Goal: Check status: Check status

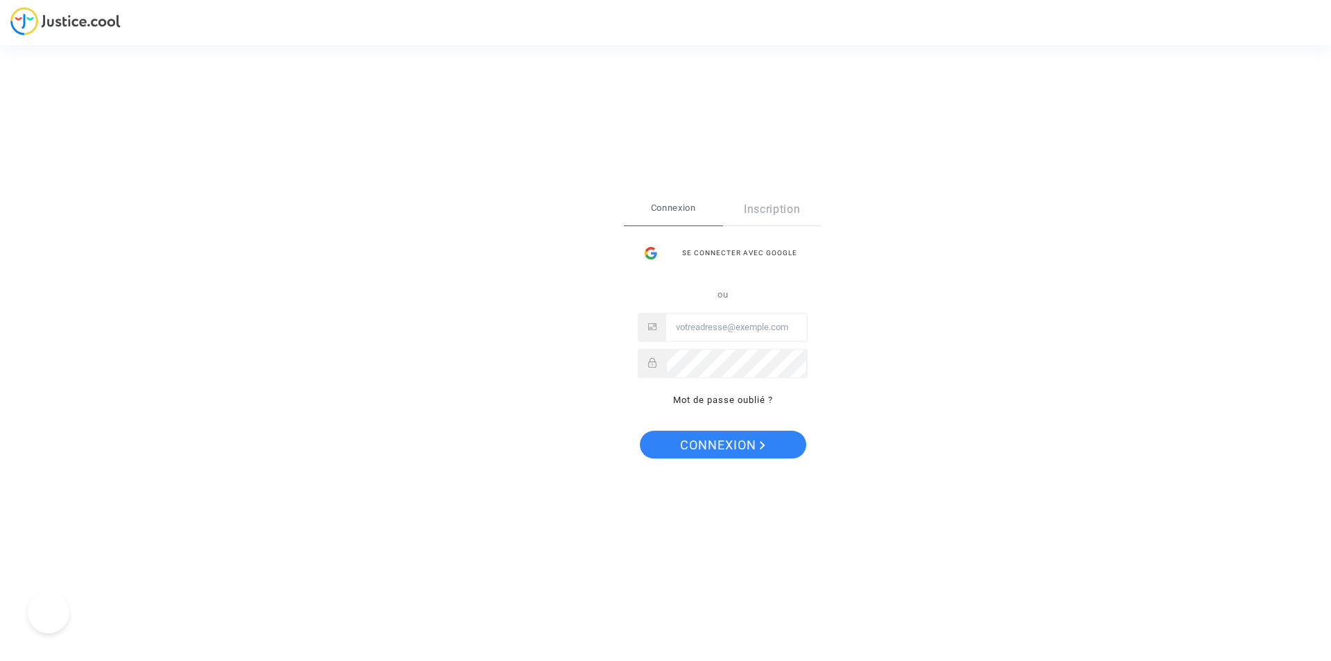
click at [720, 259] on div "Se connecter avec Google" at bounding box center [723, 253] width 170 height 28
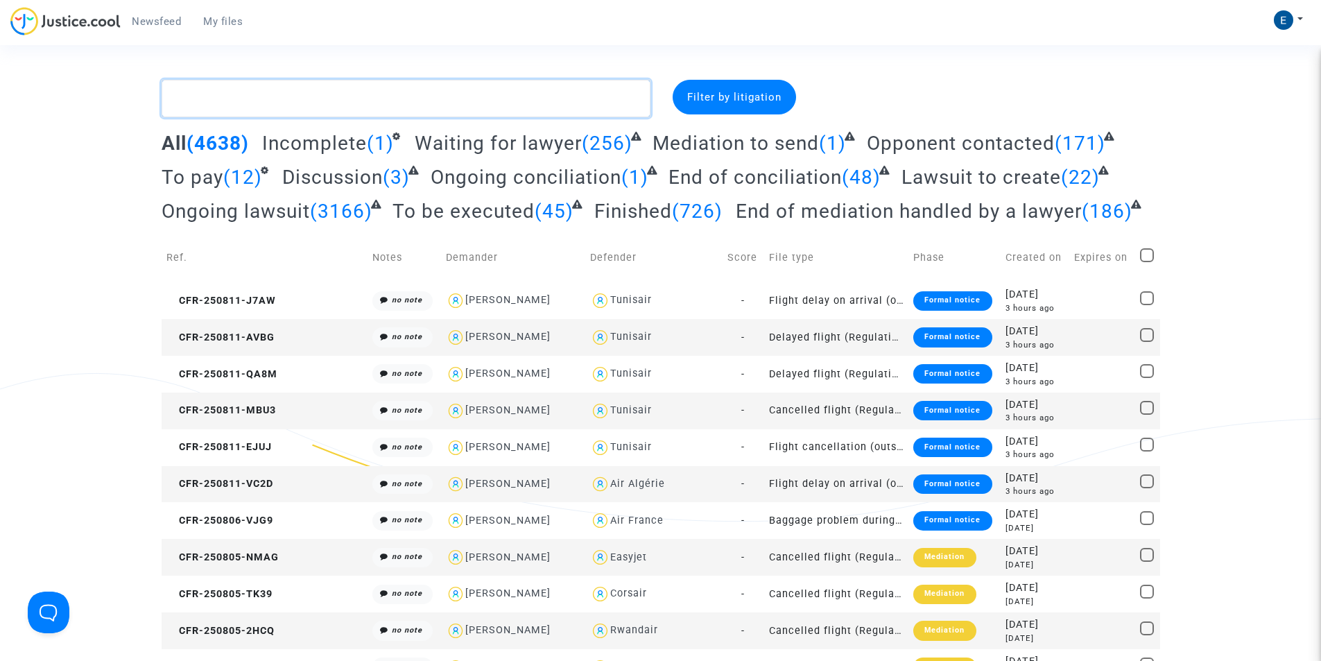
click at [281, 92] on textarea at bounding box center [406, 98] width 489 height 37
click at [399, 108] on textarea at bounding box center [406, 98] width 489 height 37
paste textarea "[PERSON_NAME]"
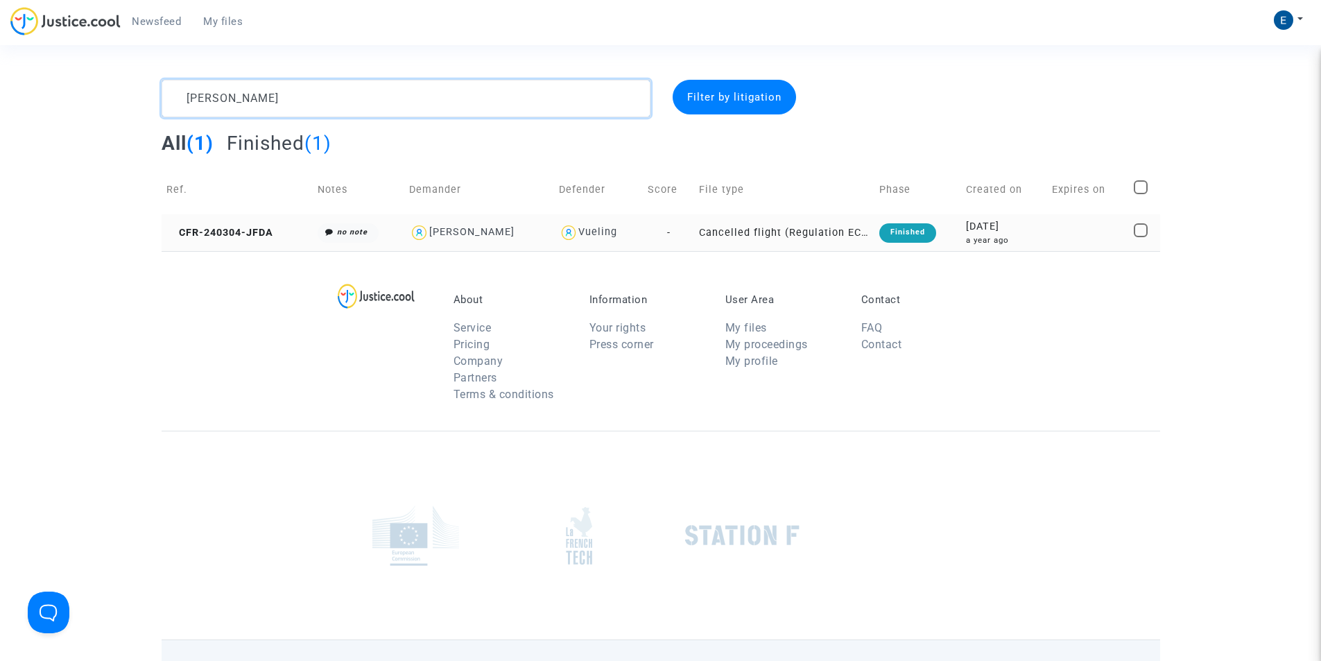
type textarea "[PERSON_NAME]"
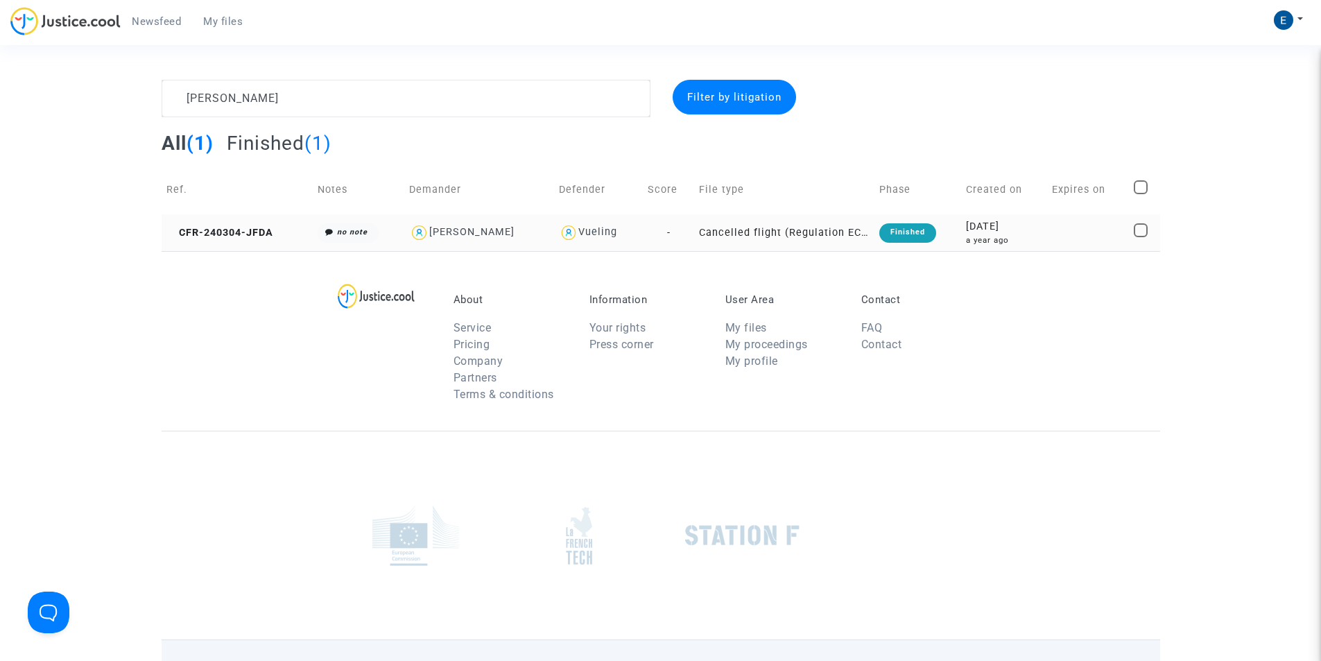
click at [263, 240] on td "CFR-240304-JFDA" at bounding box center [237, 232] width 151 height 37
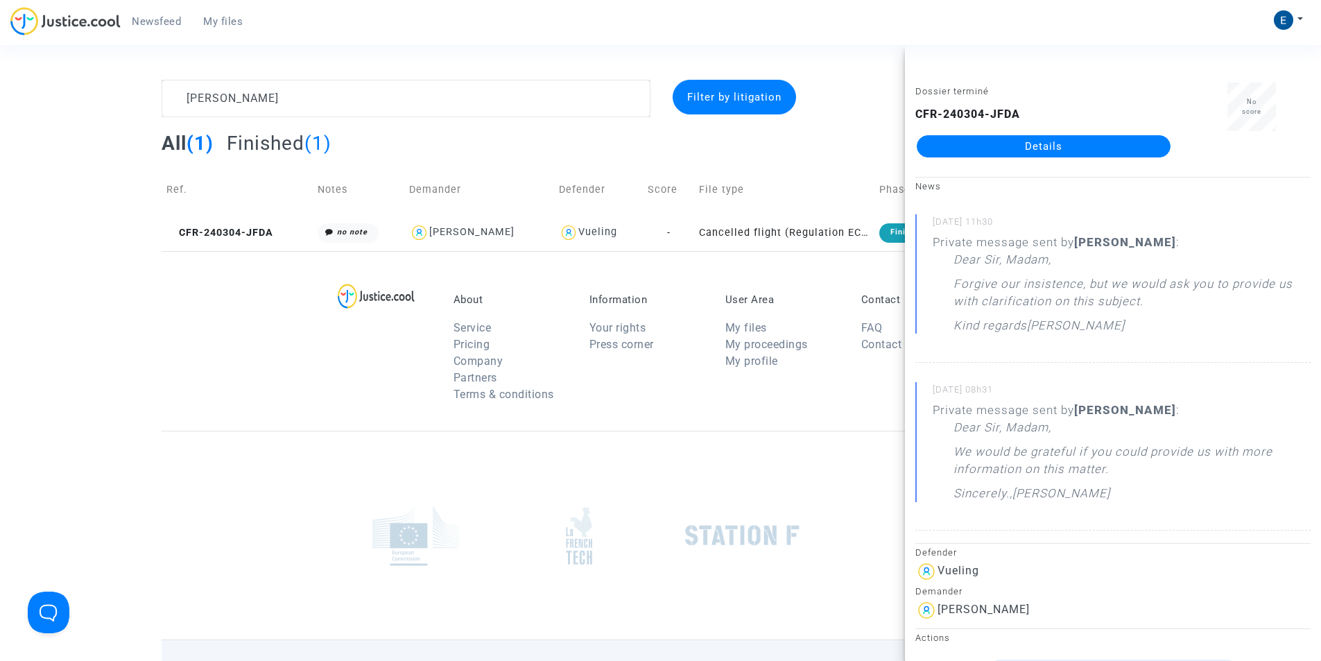
click at [1052, 129] on div "CFR-240304-JFDA Details" at bounding box center [1043, 131] width 257 height 51
click at [1053, 140] on link "Details" at bounding box center [1044, 146] width 254 height 22
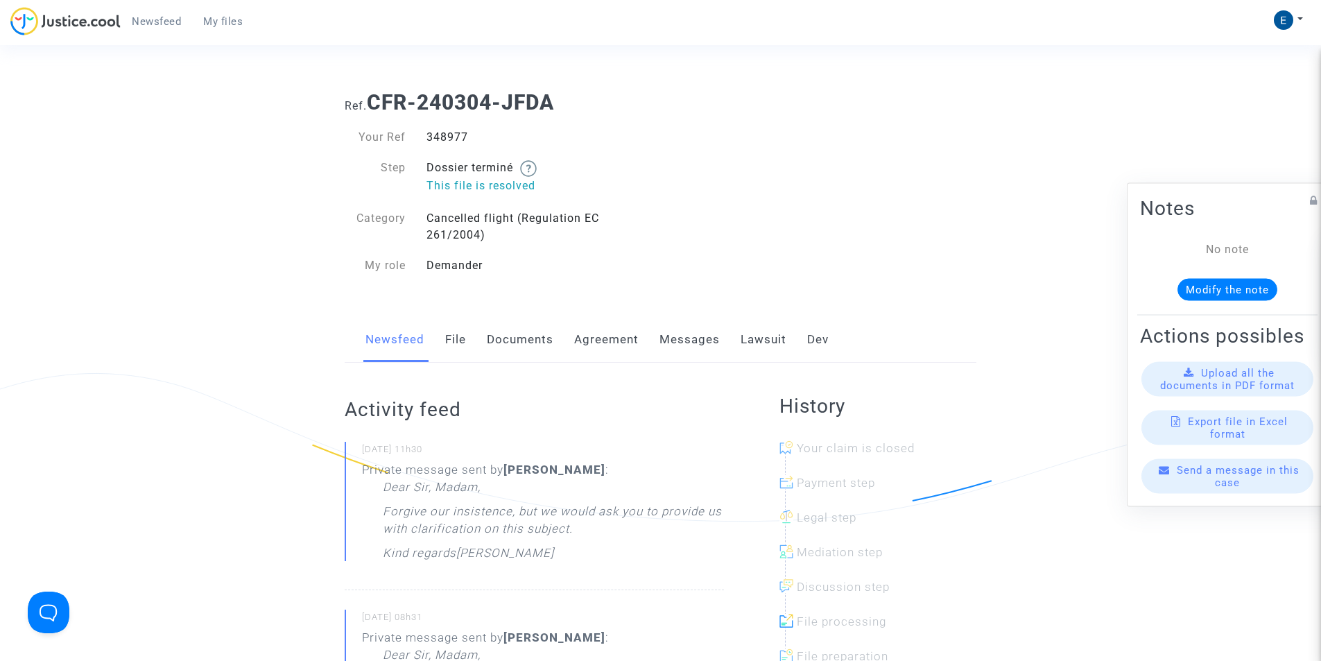
click at [700, 345] on link "Messages" at bounding box center [689, 340] width 60 height 46
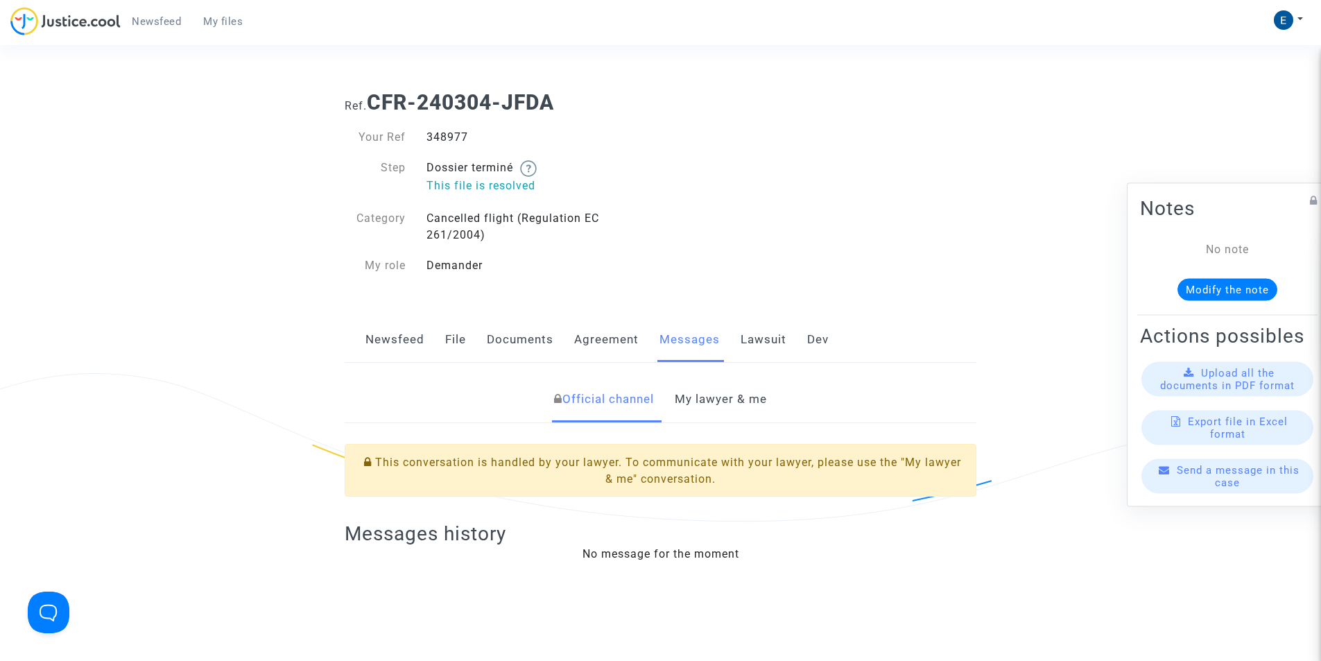
click at [763, 340] on link "Lawsuit" at bounding box center [763, 340] width 46 height 46
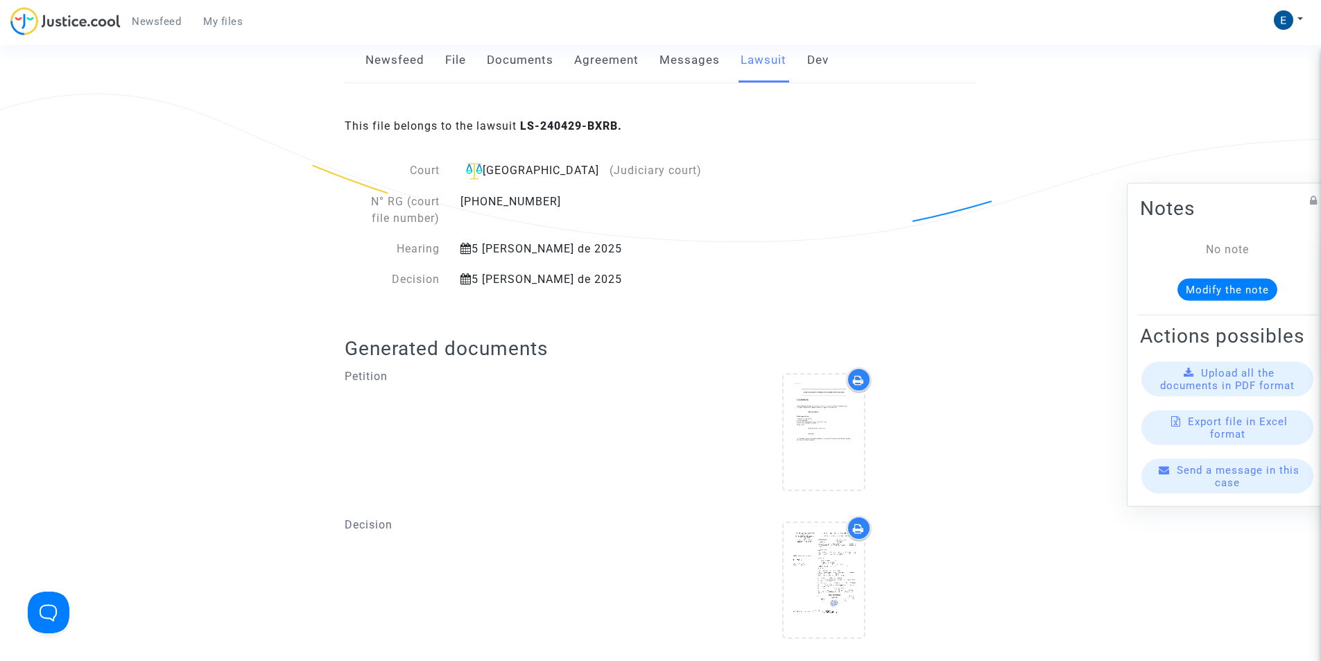
scroll to position [344, 0]
